Goal: Task Accomplishment & Management: Manage account settings

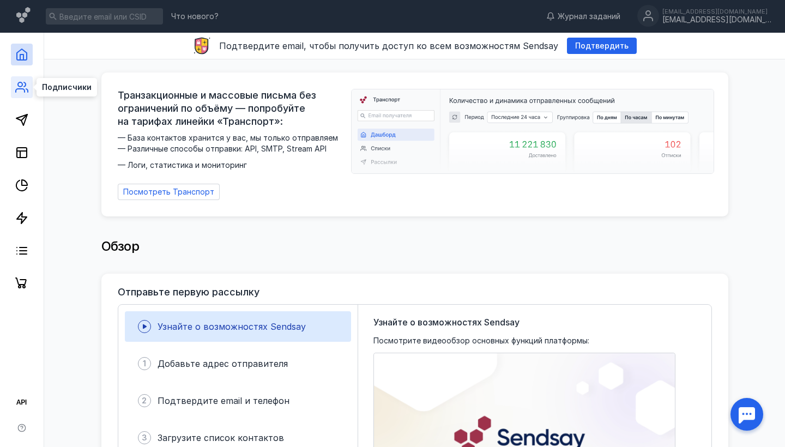
click at [26, 89] on icon at bounding box center [21, 87] width 13 height 13
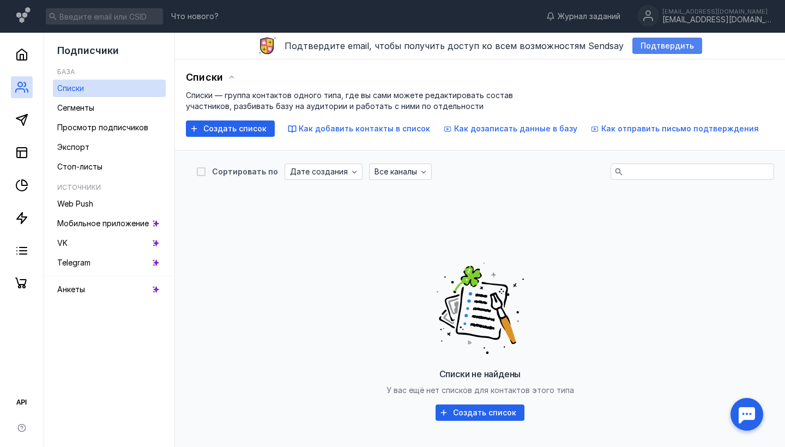
click at [641, 45] on span "Подтвердить" at bounding box center [667, 45] width 53 height 9
click at [730, 73] on div "Списки" at bounding box center [480, 77] width 588 height 16
click at [536, 21] on div "Что нового? Журнал заданий [EMAIL_ADDRESS][DOMAIN_NAME] [EMAIL_ADDRESS][DOMAIN_…" at bounding box center [392, 16] width 785 height 33
click at [546, 7] on div "Что нового? Журнал заданий [EMAIL_ADDRESS][DOMAIN_NAME] [EMAIL_ADDRESS][DOMAIN_…" at bounding box center [392, 16] width 785 height 33
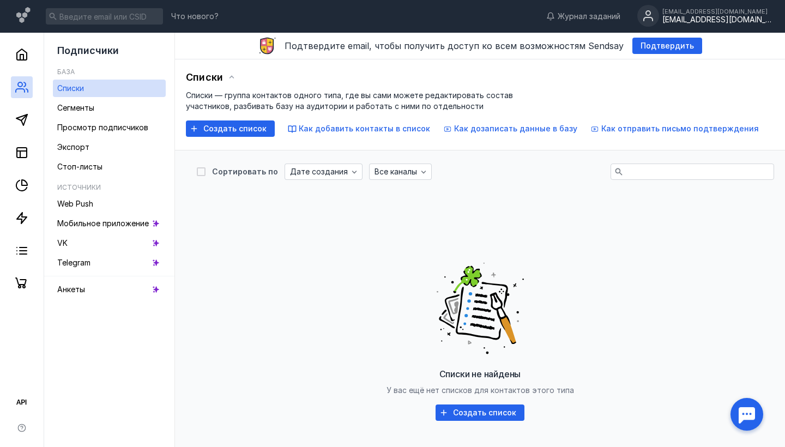
click at [709, 17] on div "[EMAIL_ADDRESS][DOMAIN_NAME]" at bounding box center [717, 19] width 109 height 9
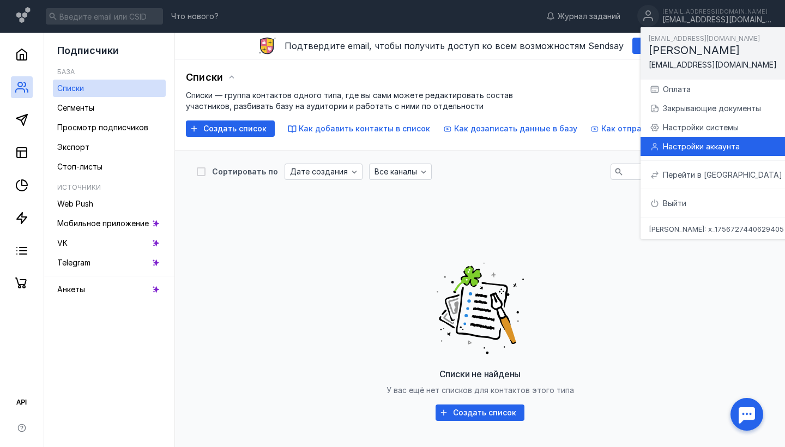
click at [701, 140] on div "Настройки аккаунта" at bounding box center [722, 146] width 146 height 19
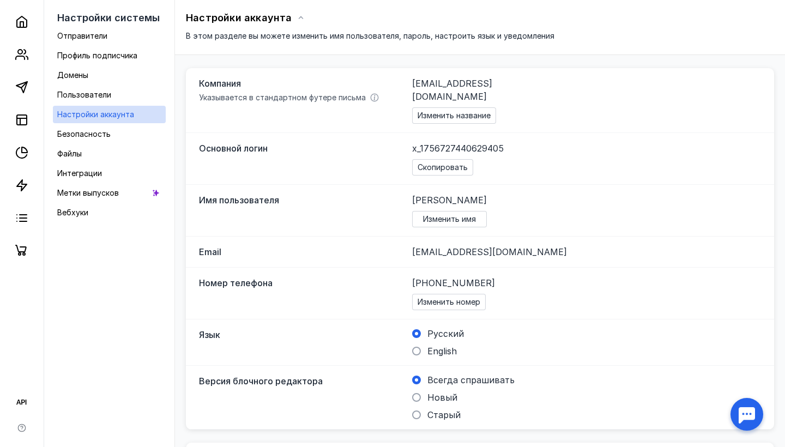
scroll to position [58, 0]
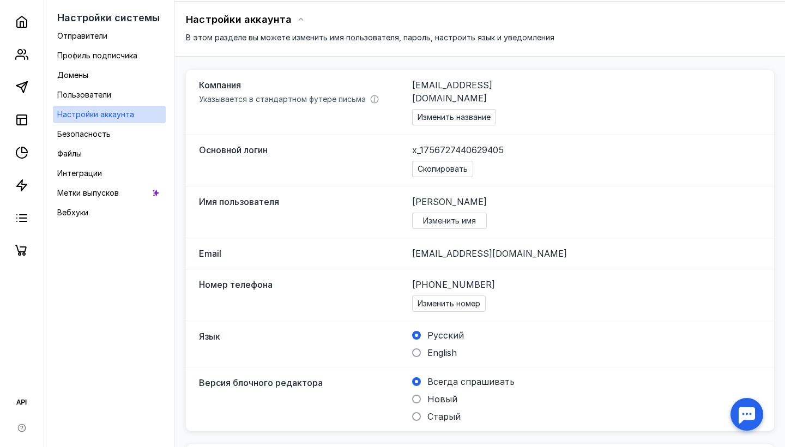
click at [441, 143] on span "x_1756727440629405" at bounding box center [458, 149] width 92 height 13
click at [416, 143] on span "x_1756727440629405" at bounding box center [458, 149] width 92 height 13
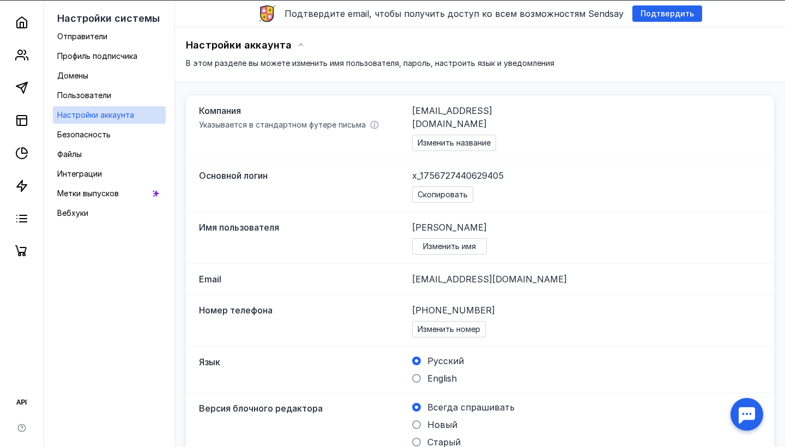
scroll to position [32, 0]
